Goal: Task Accomplishment & Management: Use online tool/utility

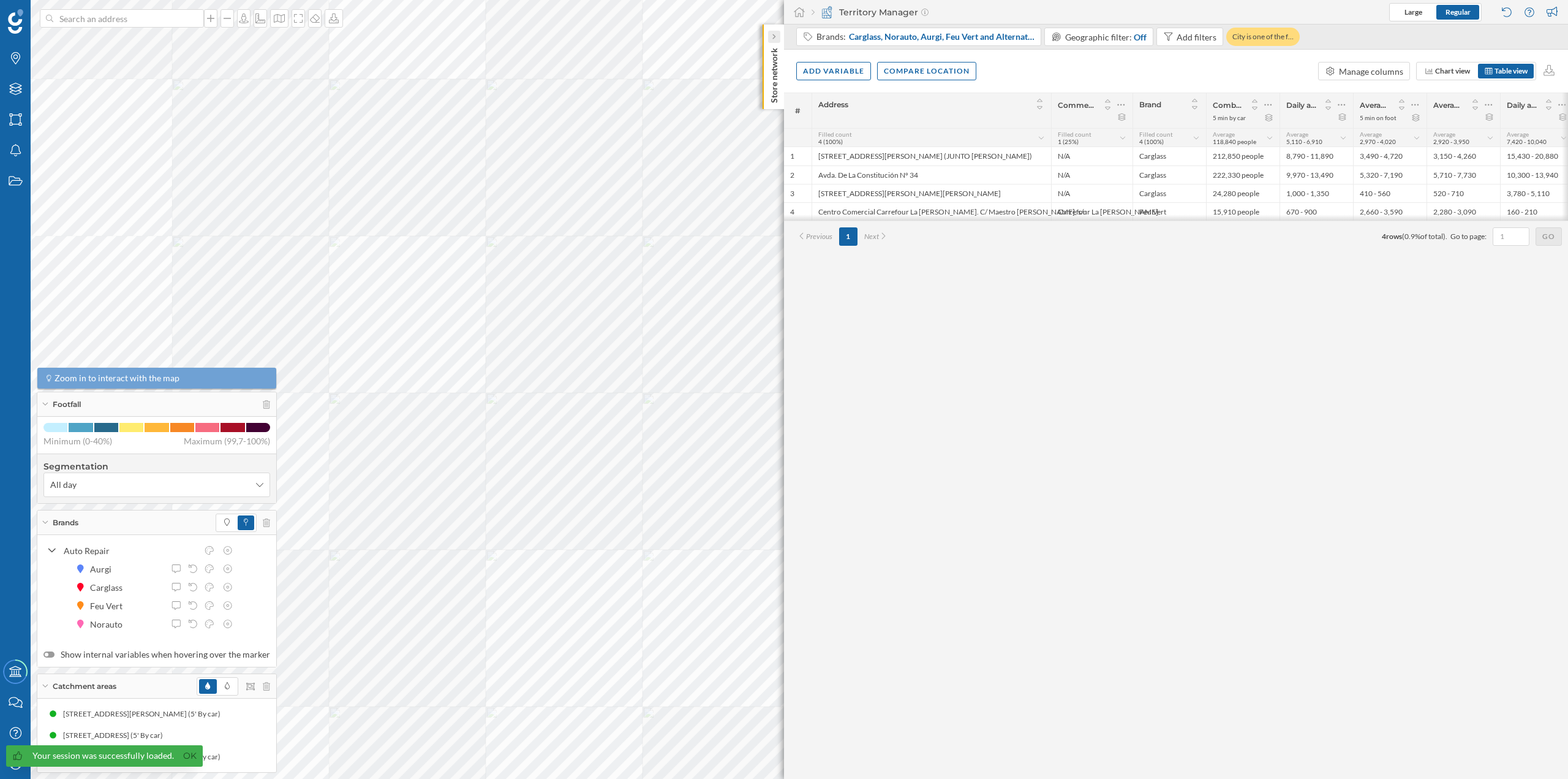
click at [772, 40] on icon at bounding box center [773, 37] width 4 height 6
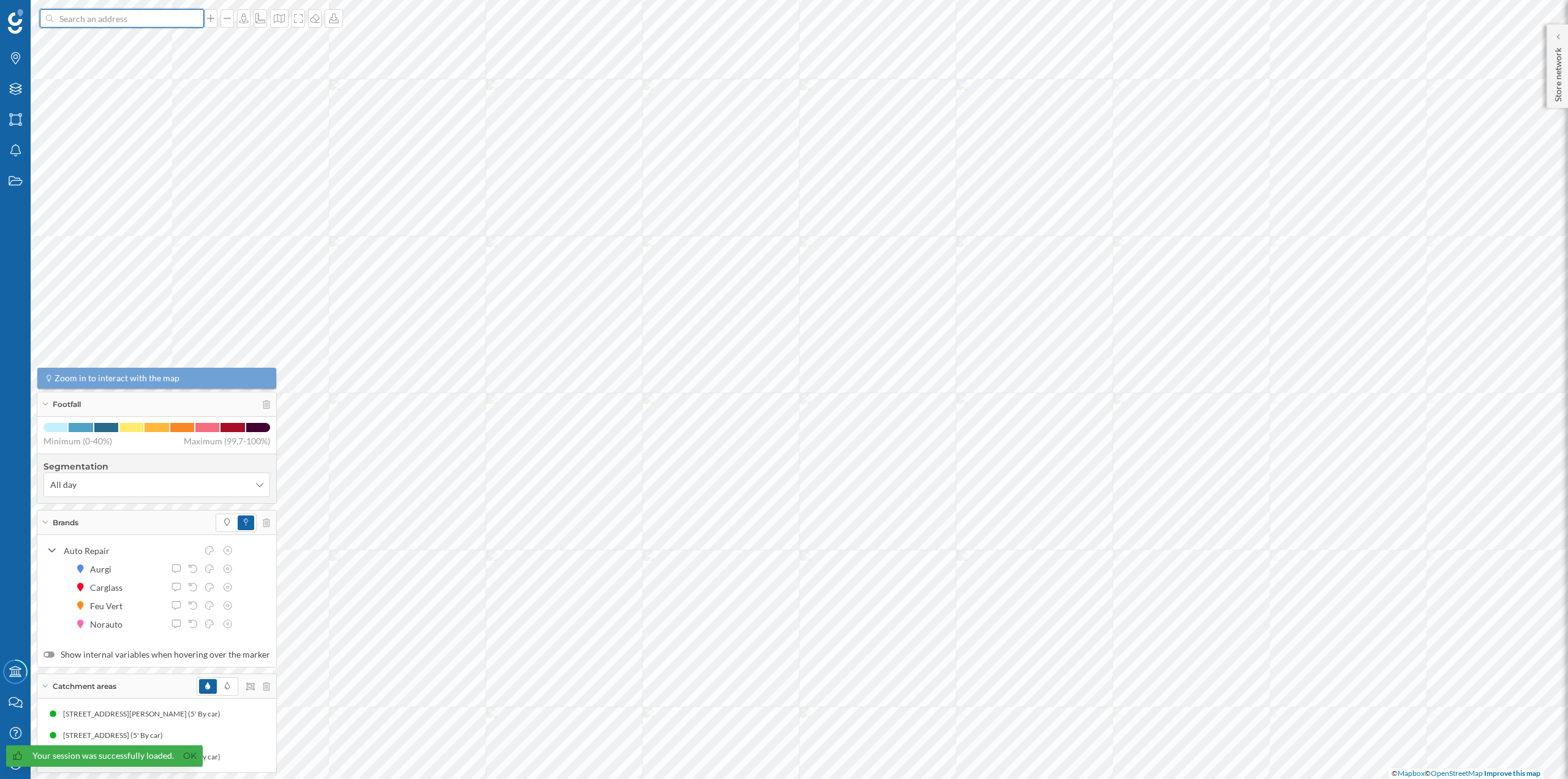
click at [75, 17] on input at bounding box center [122, 18] width 137 height 19
paste input "[STREET_ADDRESS]"
type input "[STREET_ADDRESS]"
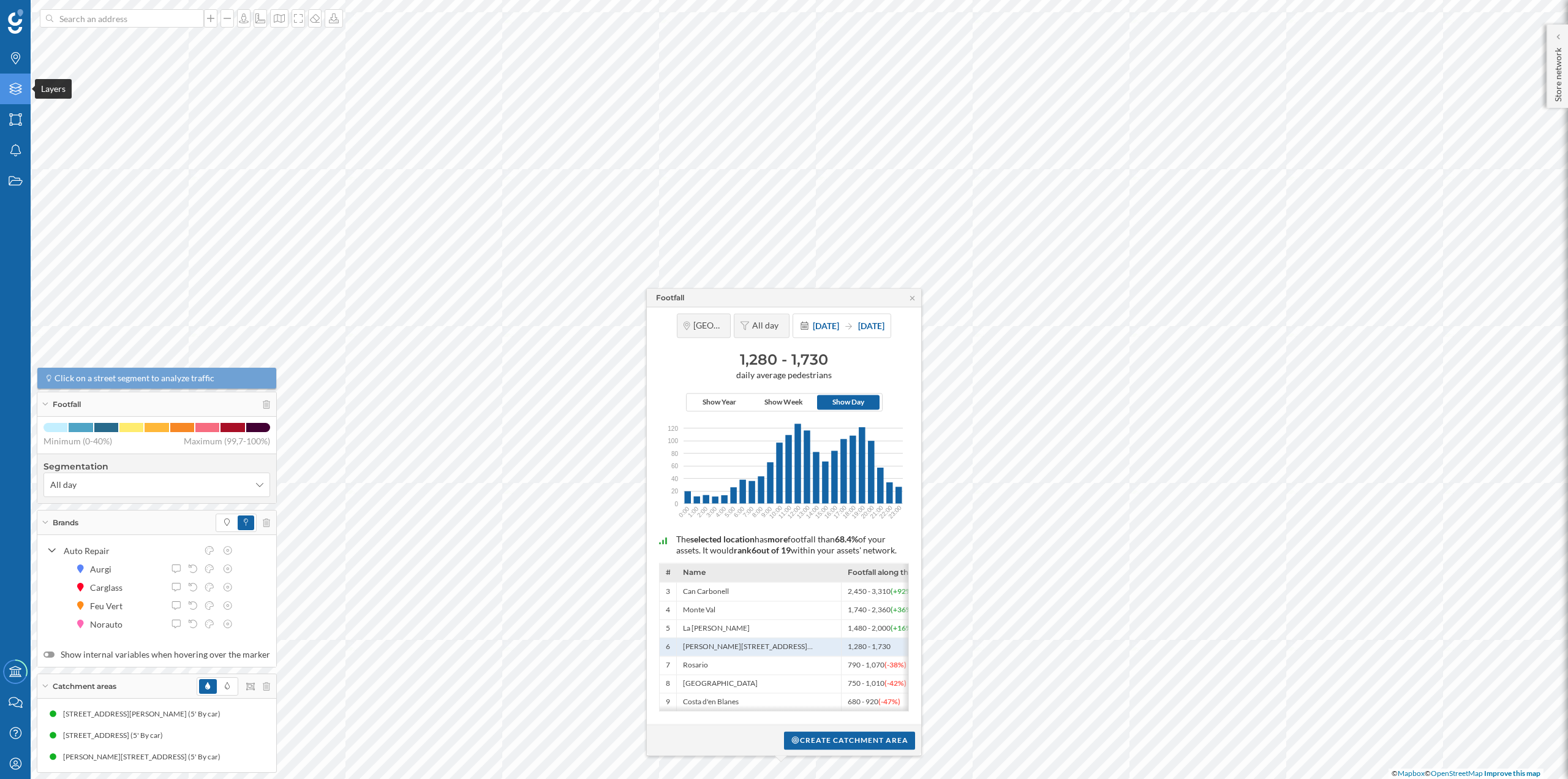
click at [23, 96] on div "Layers" at bounding box center [15, 89] width 31 height 31
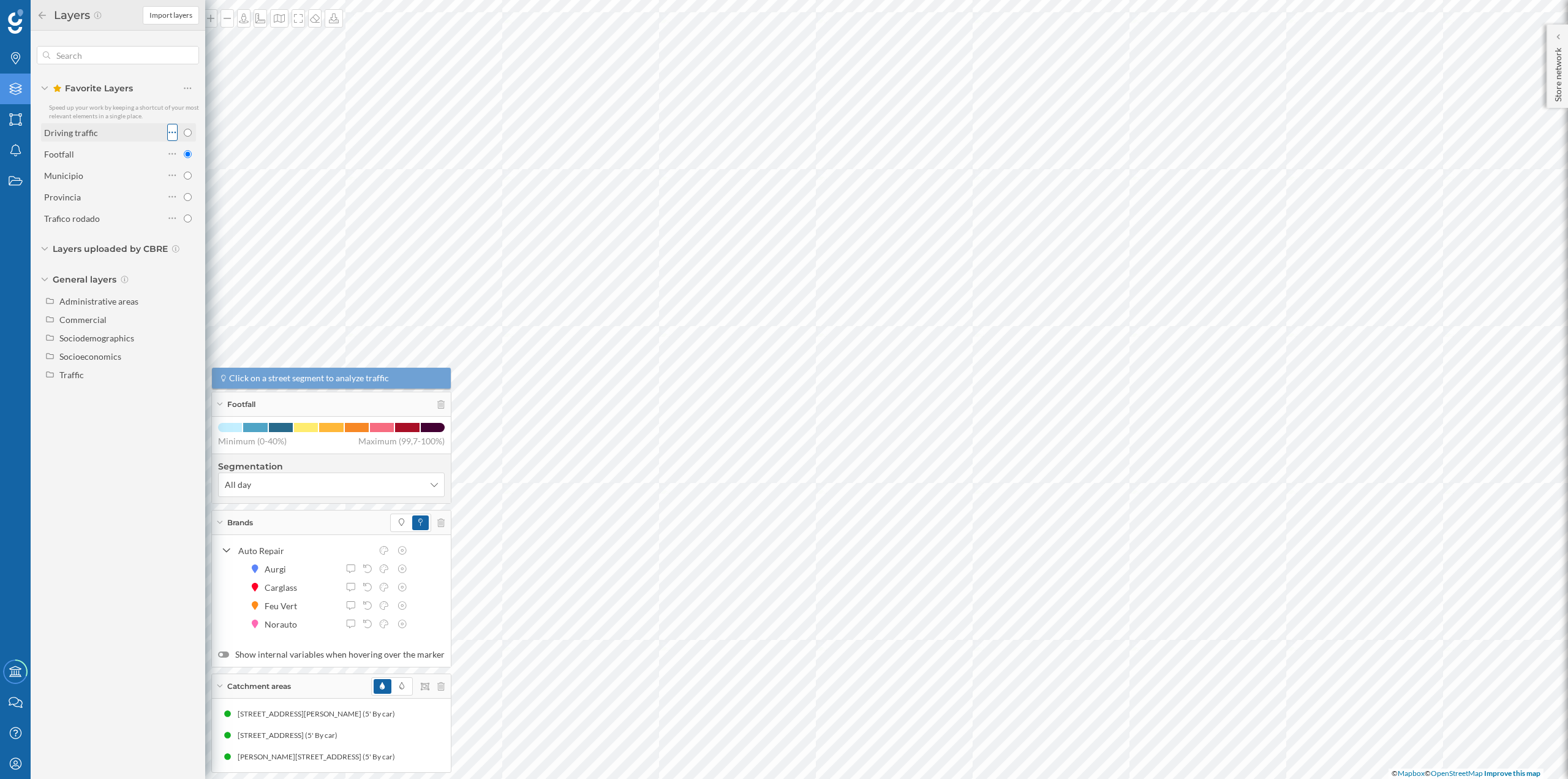
click at [173, 138] on icon at bounding box center [172, 132] width 8 height 12
click at [152, 136] on div "Driving traffic" at bounding box center [104, 133] width 120 height 13
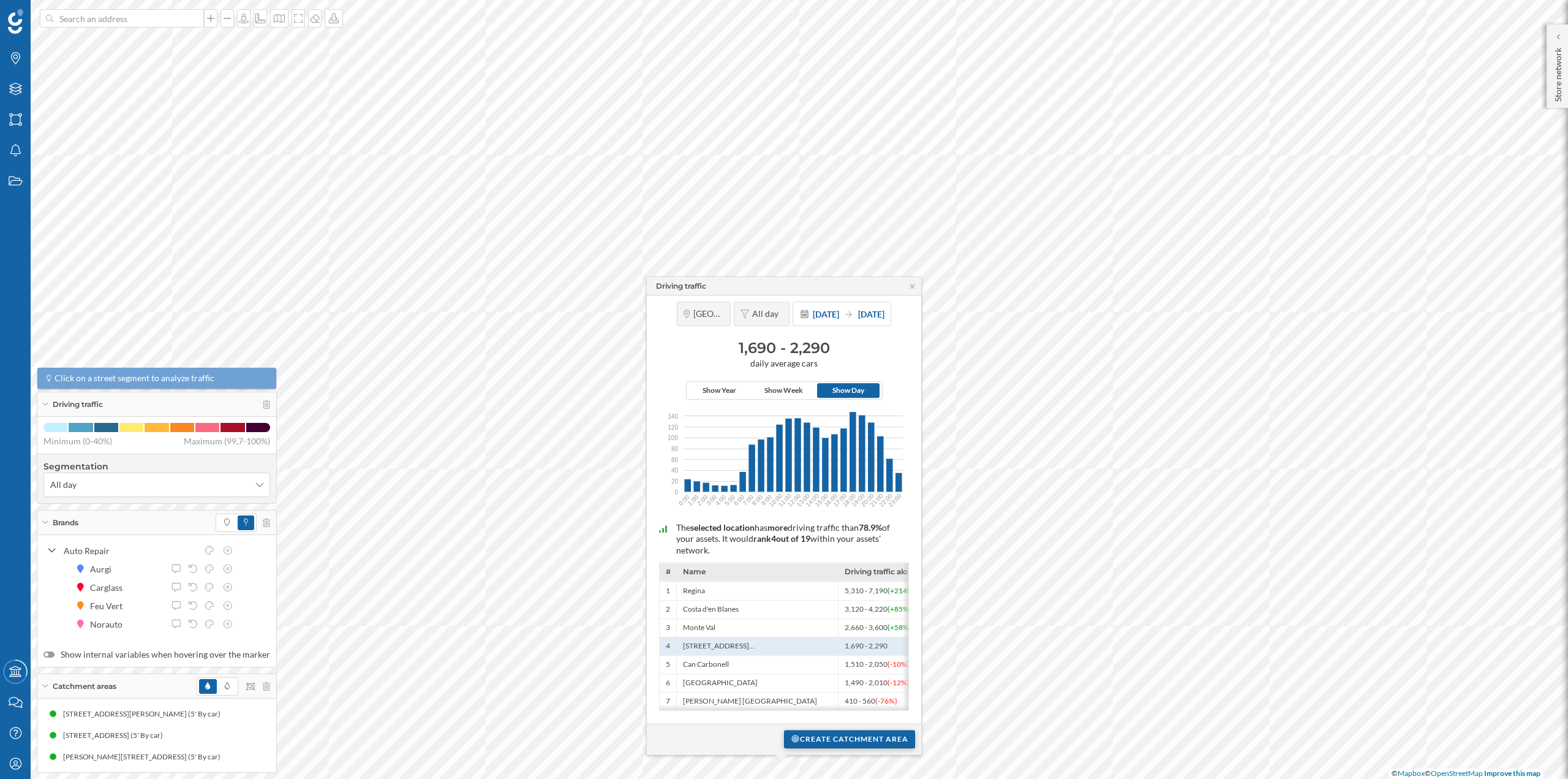
click at [888, 735] on div "Create catchment area" at bounding box center [849, 739] width 131 height 19
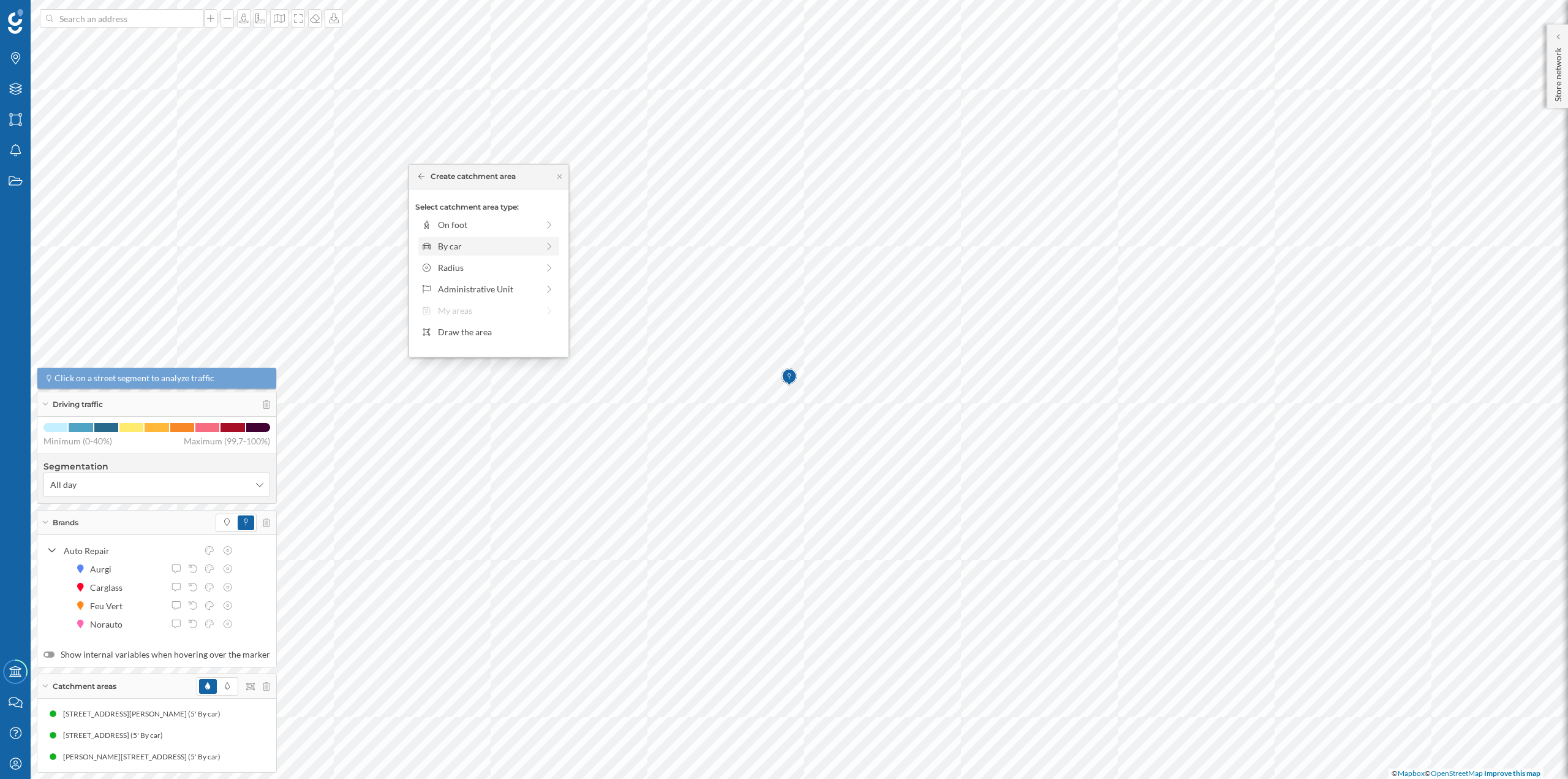
click at [477, 247] on div "By car" at bounding box center [488, 246] width 100 height 13
click at [450, 240] on div "0 min. 3 min. 5 min. 7 min. 10 min. 12 min. 15 min. 20 min. 30 min. 45 min. 50 …" at bounding box center [490, 241] width 136 height 3
click at [481, 332] on div "Create catchment area" at bounding box center [488, 333] width 147 height 19
